Goal: Task Accomplishment & Management: Manage account settings

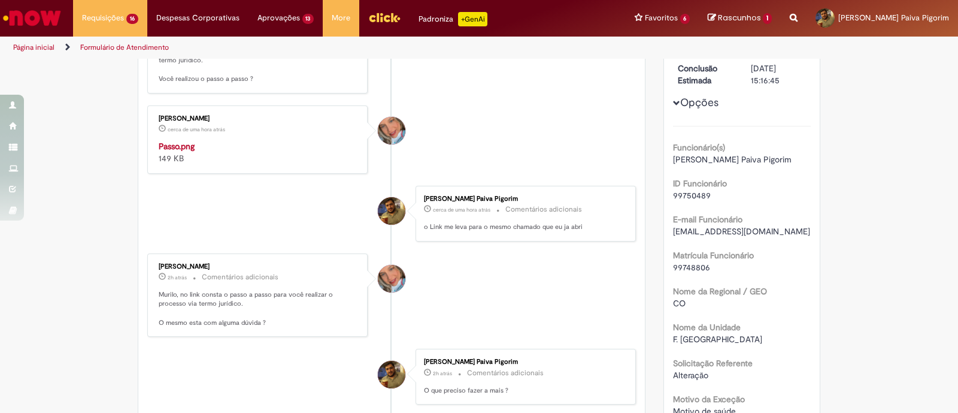
scroll to position [149, 0]
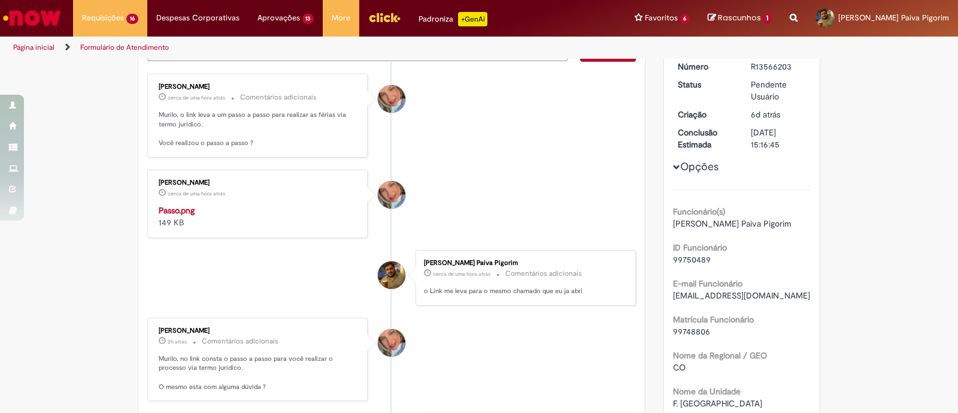
click at [242, 204] on img "Histórico de tíquete" at bounding box center [258, 204] width 199 height 0
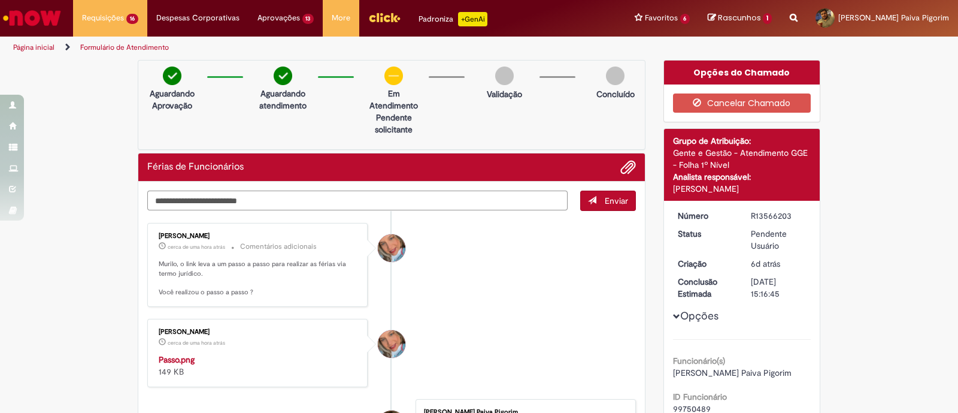
click at [307, 196] on textarea "Digite sua mensagem aqui..." at bounding box center [357, 200] width 420 height 20
type textarea "*"
type textarea "**********"
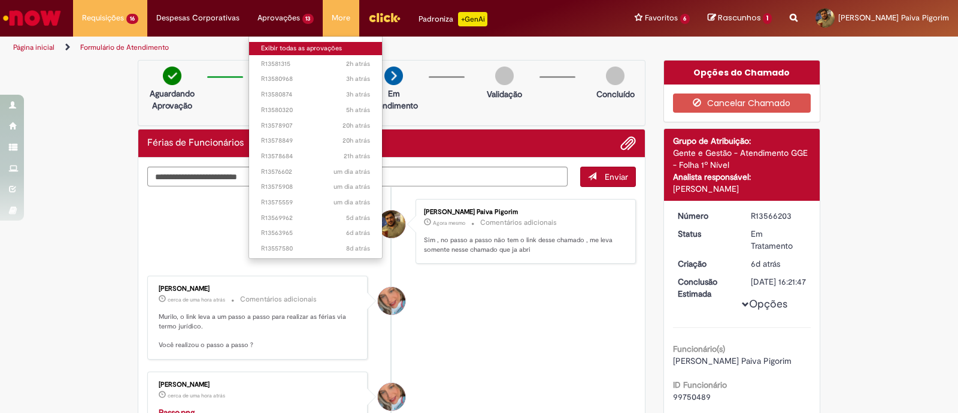
click at [278, 46] on link "Exibir todas as aprovações" at bounding box center [316, 48] width 134 height 13
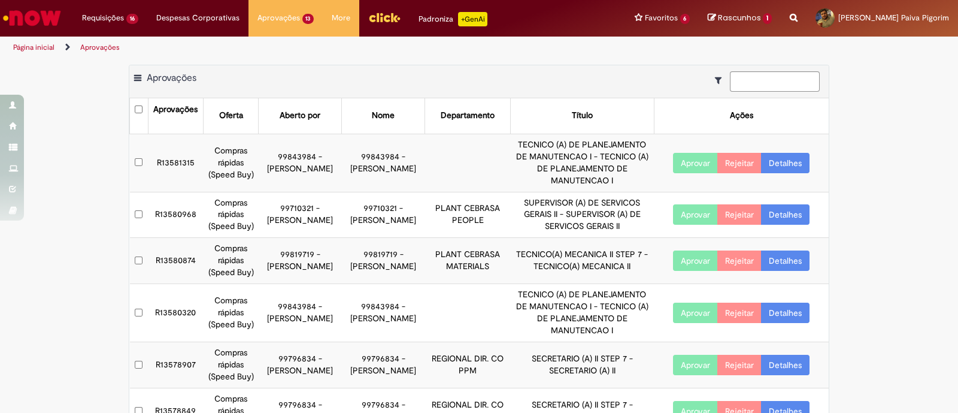
click at [698, 154] on button "Aprovar" at bounding box center [695, 163] width 45 height 20
